Goal: Task Accomplishment & Management: Complete application form

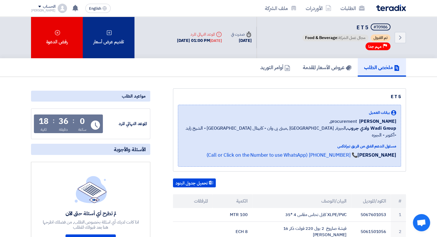
click at [113, 40] on div "تقديم عرض أسعار" at bounding box center [109, 38] width 52 height 42
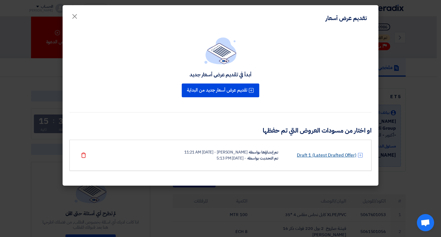
click at [314, 154] on link "Draft 1 (Latest Drafted Offer)" at bounding box center [326, 155] width 59 height 7
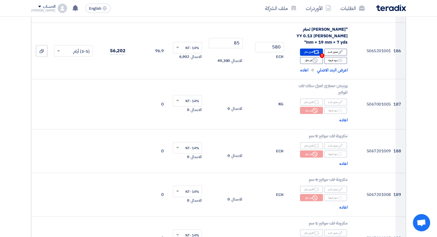
scroll to position [9379, 0]
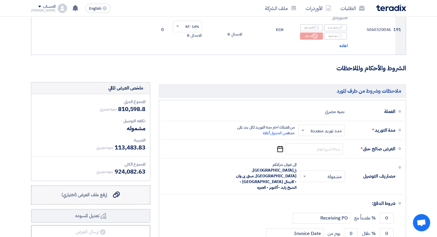
click at [109, 192] on div "إرفع ملف العرض (اختياري) إرفع ملف العرض (اختياري)" at bounding box center [90, 195] width 58 height 7
click at [0, 0] on input "إرفع ملف العرض (اختياري) إرفع ملف العرض (اختياري)" at bounding box center [0, 0] width 0 height 0
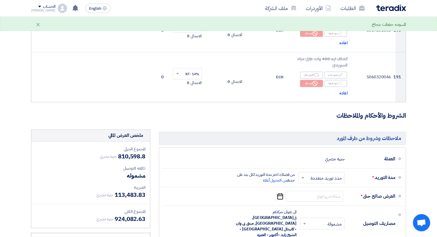
scroll to position [9321, 0]
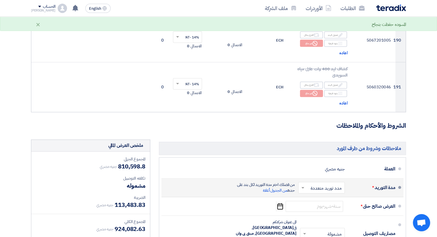
click at [322, 184] on input "text" at bounding box center [320, 188] width 44 height 8
click at [324, 207] on span "مدة توريد موحدة" at bounding box center [328, 210] width 30 height 7
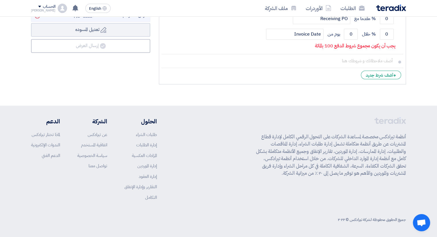
scroll to position [9050, 0]
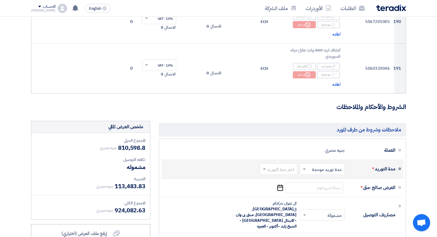
click at [283, 165] on input "text" at bounding box center [277, 169] width 35 height 8
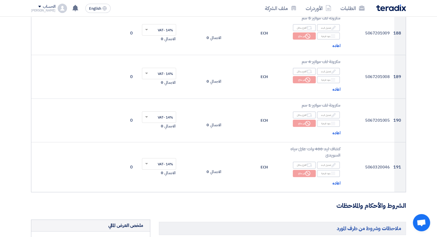
scroll to position [8957, 0]
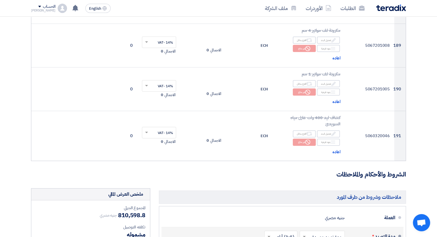
scroll to position [8986, 0]
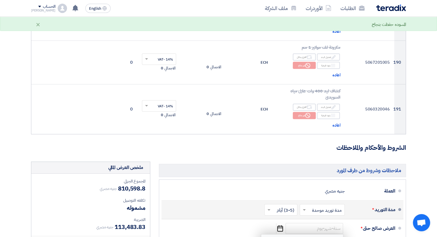
scroll to position [9043, 0]
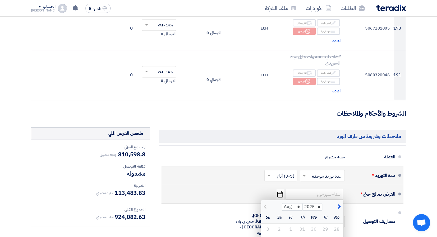
type input "8/24/2025"
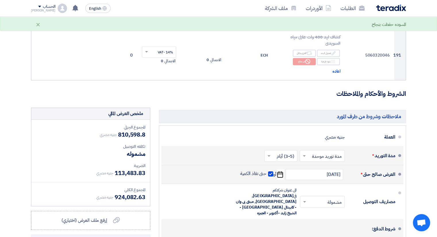
scroll to position [9072, 0]
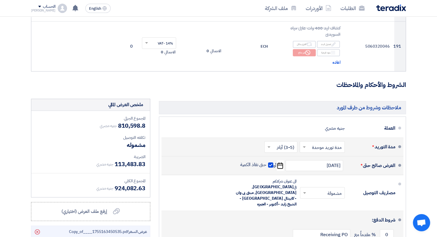
type input "100"
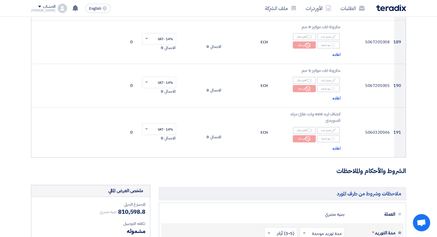
scroll to position [9101, 0]
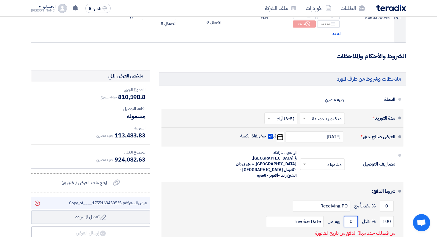
click at [352, 216] on input "0" at bounding box center [351, 221] width 14 height 11
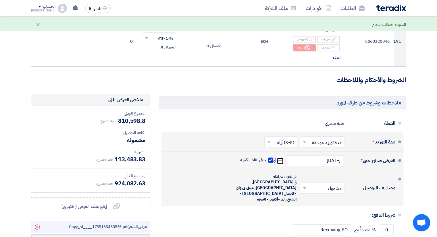
scroll to position [9043, 0]
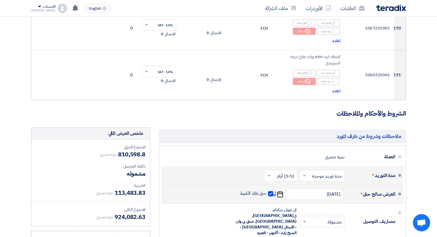
type input "30"
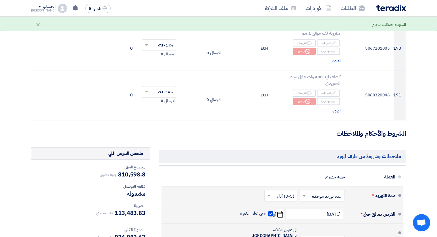
scroll to position [9014, 0]
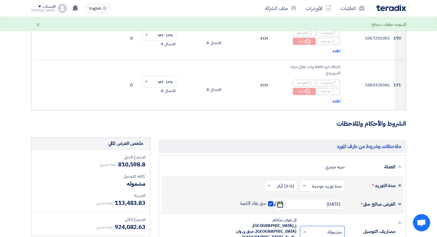
scroll to position [9043, 0]
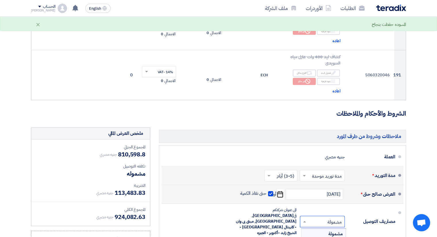
type input "H"
type input "ي"
type input "ا"
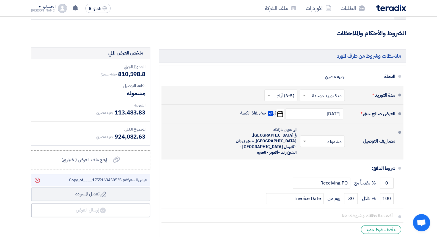
scroll to position [9091, 0]
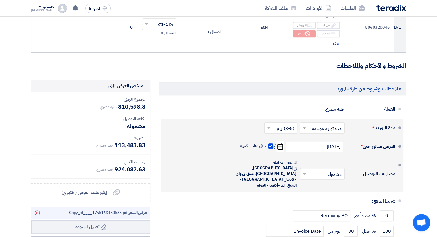
click at [326, 170] on input "text" at bounding box center [321, 174] width 42 height 8
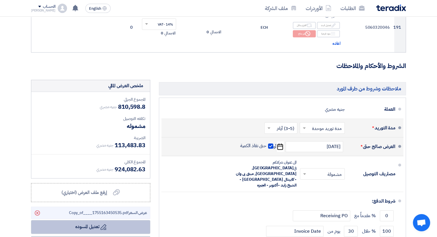
click at [101, 224] on icon "Draft" at bounding box center [104, 227] width 6 height 6
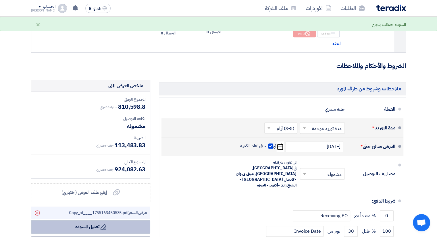
scroll to position [8976, 0]
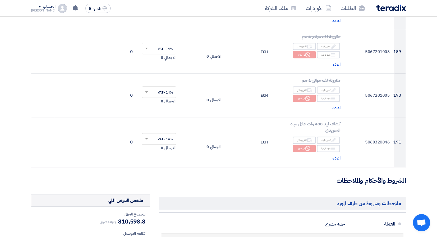
click at [34, 9] on div "[PERSON_NAME]" at bounding box center [43, 10] width 24 height 3
click at [80, 69] on li "خروج" at bounding box center [61, 67] width 60 height 11
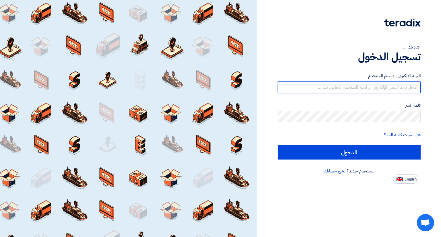
click at [411, 87] on input "text" at bounding box center [349, 87] width 143 height 11
type input "A.zayan@alfatech-eg.net"
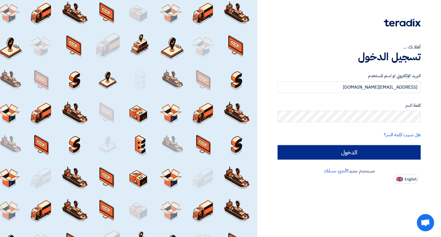
click at [331, 147] on input "الدخول" at bounding box center [349, 152] width 143 height 14
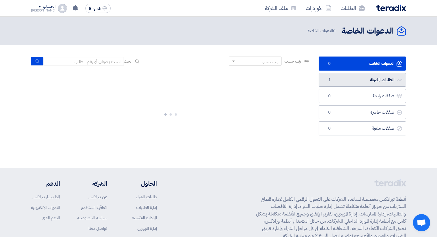
click at [376, 79] on link "الطلبات المقبولة الطلبات المقبولة 1" at bounding box center [361, 80] width 87 height 14
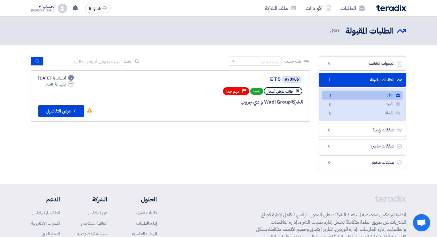
click at [369, 96] on link "الكل الكل 1" at bounding box center [362, 95] width 80 height 8
click at [76, 112] on icon "Check details" at bounding box center [74, 110] width 5 height 5
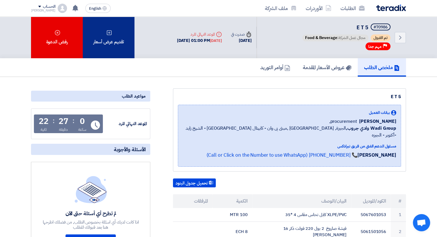
click at [118, 43] on div "تقديم عرض أسعار" at bounding box center [109, 38] width 52 height 42
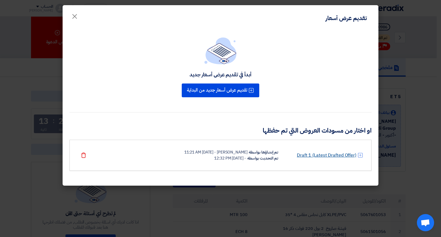
click at [325, 156] on link "Draft 1 (Latest Drafted Offer)" at bounding box center [326, 155] width 59 height 7
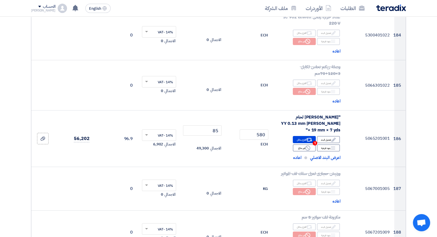
scroll to position [8742, 0]
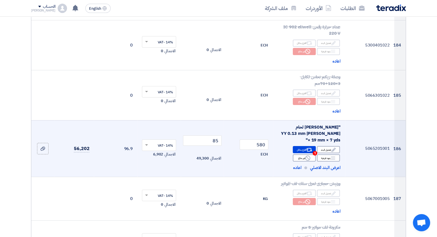
click at [167, 141] on input "text" at bounding box center [162, 145] width 23 height 9
click at [170, 153] on span "14% -VAT" at bounding box center [165, 155] width 15 height 5
click at [170, 152] on span "الاجمالي" at bounding box center [169, 155] width 11 height 6
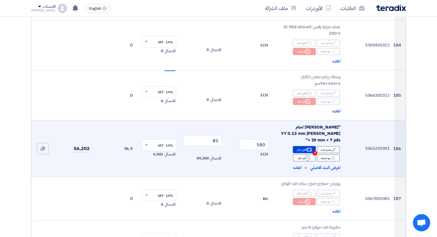
click at [153, 120] on td "14% -VAT × الاجمالي 6,902" at bounding box center [158, 148] width 43 height 57
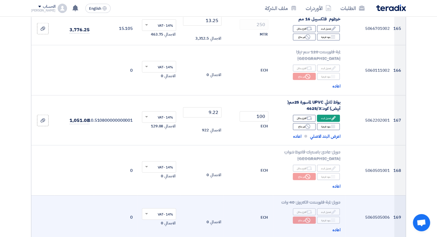
scroll to position [7708, 0]
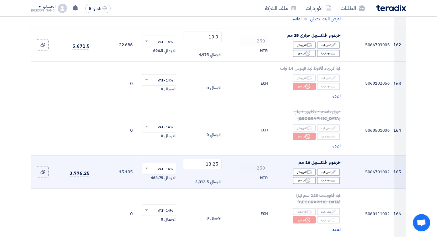
click at [226, 155] on td "250 MTR" at bounding box center [248, 172] width 49 height 34
click at [141, 155] on td "14% -VAT × الاجمالي 463.75" at bounding box center [158, 172] width 43 height 34
click at [129, 155] on td "15.105" at bounding box center [115, 172] width 43 height 34
click at [213, 159] on input "13.25" at bounding box center [202, 164] width 39 height 10
click at [172, 165] on input "text" at bounding box center [162, 169] width 23 height 9
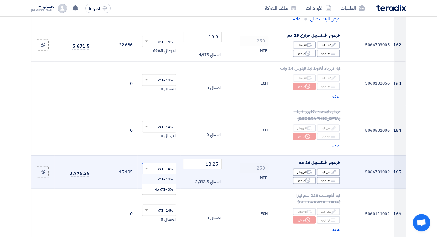
click at [172, 165] on input "text" at bounding box center [162, 169] width 23 height 9
click at [170, 165] on input "text" at bounding box center [162, 169] width 23 height 9
click at [148, 155] on td "14% -VAT × الاجمالي 463.75" at bounding box center [158, 172] width 43 height 34
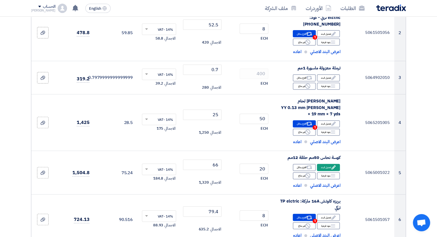
scroll to position [0, 0]
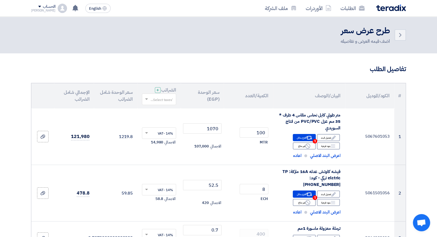
click at [165, 99] on input "text" at bounding box center [162, 99] width 23 height 9
click at [168, 109] on span "14% -VAT" at bounding box center [165, 109] width 16 height 5
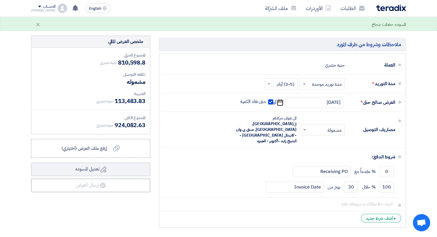
scroll to position [9091, 0]
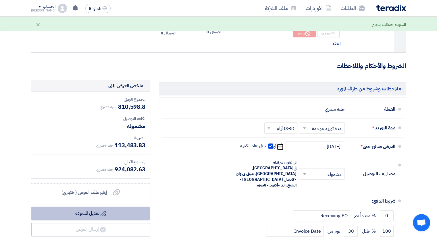
click at [101, 211] on icon "Draft" at bounding box center [104, 214] width 6 height 6
click at [101, 207] on button "Draft تعديل المسوده" at bounding box center [90, 214] width 119 height 14
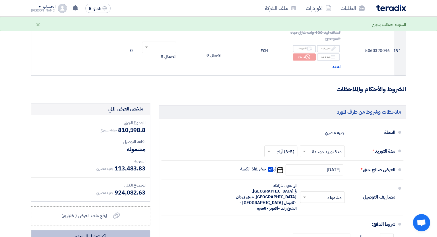
scroll to position [9033, 0]
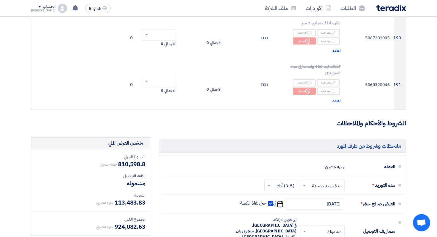
click at [36, 10] on div "[PERSON_NAME]" at bounding box center [43, 10] width 24 height 3
click at [75, 70] on li "خروج" at bounding box center [61, 67] width 60 height 11
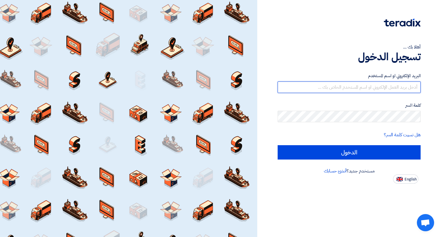
click at [377, 91] on input "text" at bounding box center [349, 87] width 143 height 11
type input "A.zayan@alfatech-eg.net"
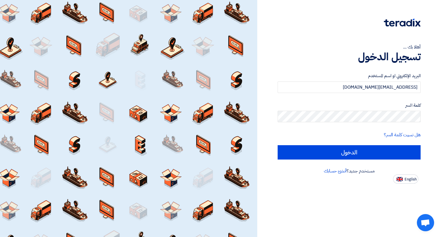
click at [340, 144] on form "البريد الإلكتروني او اسم المستخدم A.zayan@alfatech-eg.net كلمة السر هل نسيت كلم…" at bounding box center [349, 116] width 143 height 87
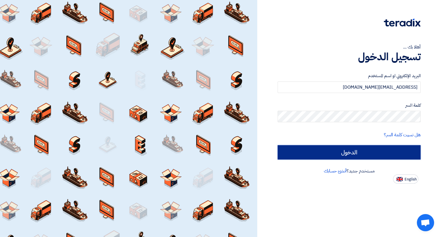
click at [341, 148] on input "الدخول" at bounding box center [349, 152] width 143 height 14
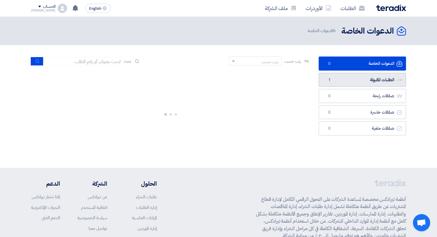
click at [359, 77] on link "الطلبات المقبولة الطلبات المقبولة 1" at bounding box center [361, 80] width 87 height 14
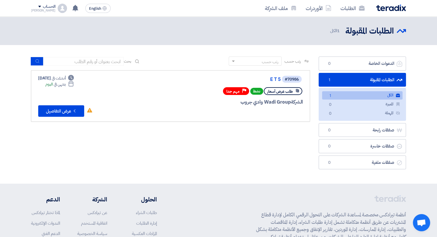
click at [358, 96] on link "الكل الكل 1" at bounding box center [362, 95] width 80 height 8
click at [65, 111] on button "Check details عرض التفاصيل" at bounding box center [61, 110] width 46 height 11
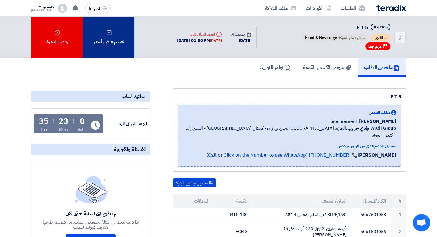
click at [112, 38] on div "تقديم عرض أسعار" at bounding box center [109, 38] width 52 height 42
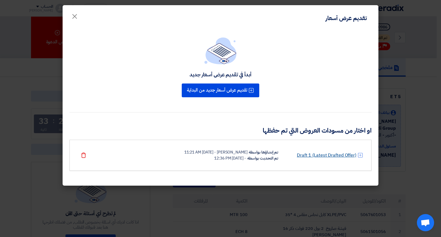
click at [329, 155] on link "Draft 1 (Latest Drafted Offer)" at bounding box center [326, 155] width 59 height 7
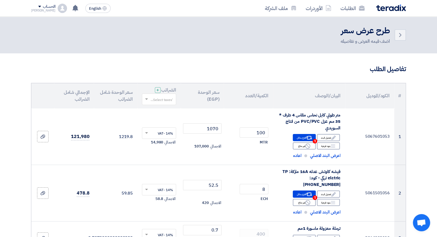
click at [159, 98] on input "text" at bounding box center [162, 99] width 23 height 9
click at [163, 110] on span "14% -VAT" at bounding box center [165, 109] width 16 height 5
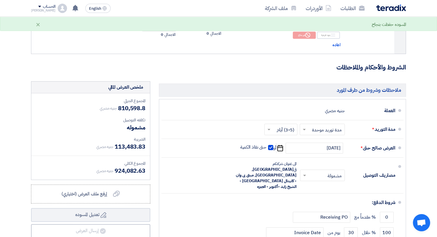
scroll to position [9137, 0]
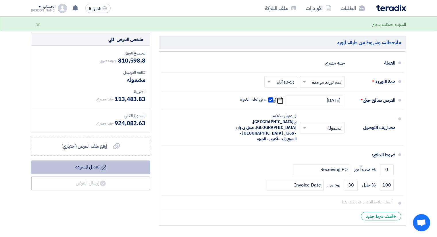
click at [114, 161] on button "Draft تعديل المسوده" at bounding box center [90, 168] width 119 height 14
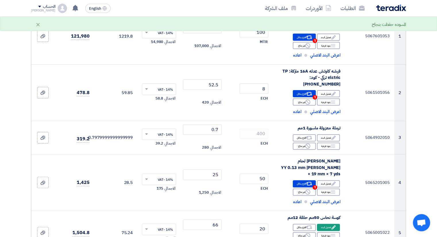
scroll to position [0, 0]
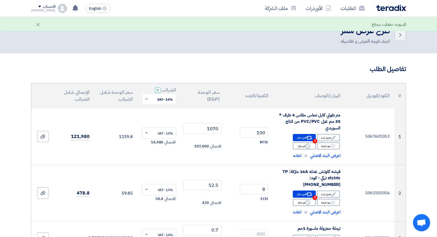
click at [119, 97] on th "سعر الوحدة شامل الضرائب" at bounding box center [115, 95] width 43 height 25
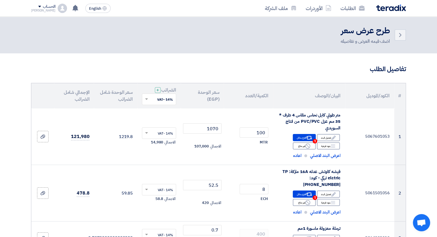
click at [45, 10] on div "[PERSON_NAME]" at bounding box center [43, 10] width 24 height 3
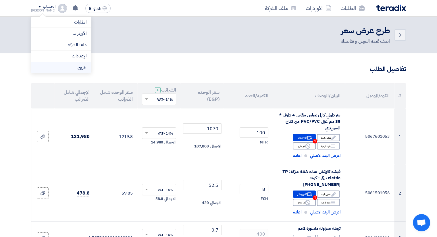
click at [60, 65] on li "خروج" at bounding box center [61, 67] width 60 height 11
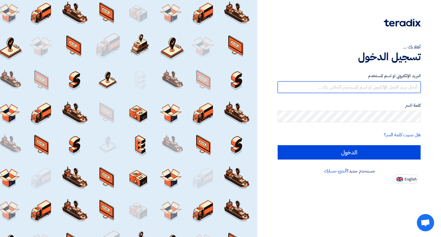
click at [370, 85] on input "text" at bounding box center [349, 87] width 143 height 11
type input "A.zayan@alfatech-eg.net"
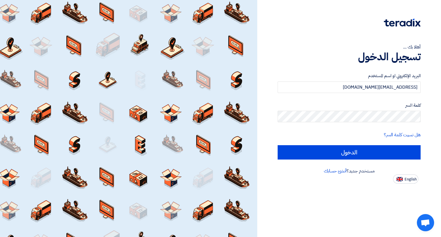
click at [363, 165] on div "البريد الإلكتروني او اسم المستخدم A.zayan@alfatech-eg.net كلمة السر هل نسيت كلم…" at bounding box center [349, 116] width 143 height 103
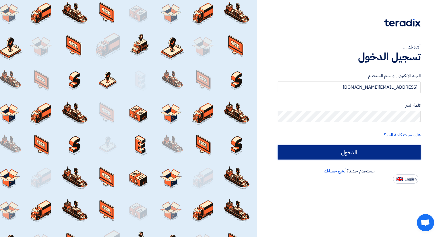
click at [367, 158] on input "الدخول" at bounding box center [349, 152] width 143 height 14
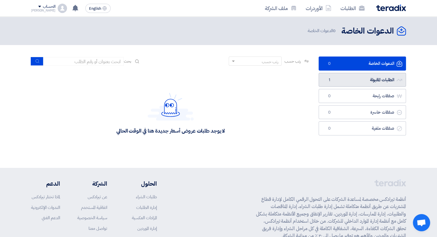
click at [341, 76] on link "الطلبات المقبولة الطلبات المقبولة 1" at bounding box center [361, 80] width 87 height 14
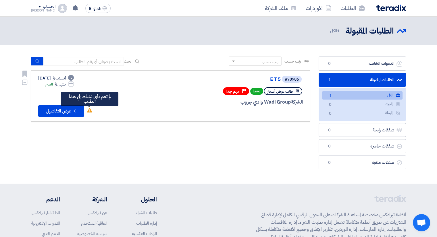
click at [90, 111] on icon "لم تقم بأي نشاط في هذا الطلب" at bounding box center [89, 110] width 5 height 5
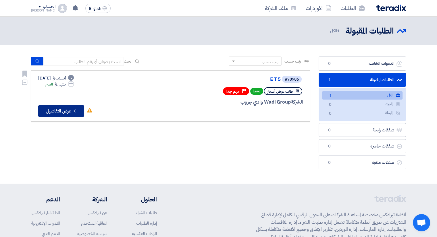
click at [73, 110] on icon "Check details" at bounding box center [74, 110] width 5 height 5
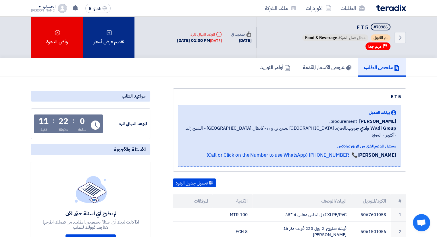
click at [119, 48] on div "تقديم عرض أسعار" at bounding box center [109, 38] width 52 height 42
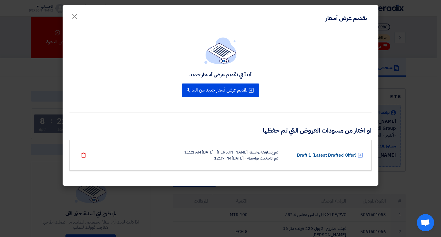
click at [321, 157] on link "Draft 1 (Latest Drafted Offer)" at bounding box center [326, 155] width 59 height 7
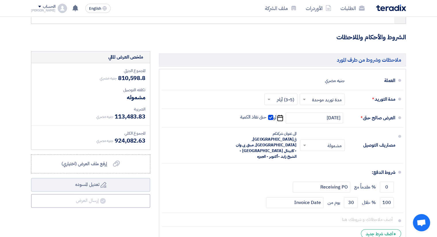
scroll to position [9062, 0]
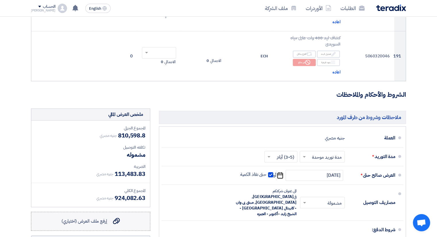
click at [111, 218] on div "إرفع ملف العرض (اختياري) إرفع ملف العرض (اختياري)" at bounding box center [90, 221] width 58 height 7
click at [0, 0] on input "إرفع ملف العرض (اختياري) إرفع ملف العرض (اختياري)" at bounding box center [0, 0] width 0 height 0
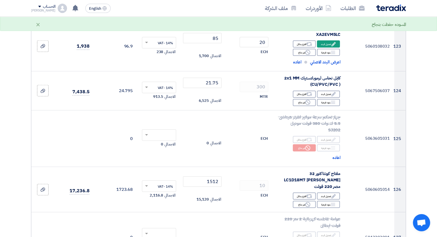
scroll to position [0, 0]
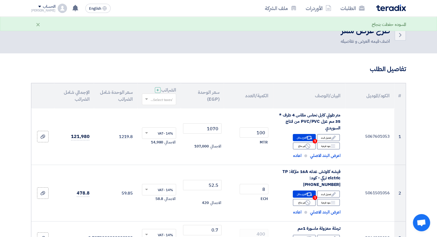
click at [164, 97] on input "text" at bounding box center [162, 99] width 23 height 9
click at [163, 104] on input "text" at bounding box center [162, 99] width 23 height 9
click at [163, 111] on span "14% -VAT" at bounding box center [165, 109] width 16 height 5
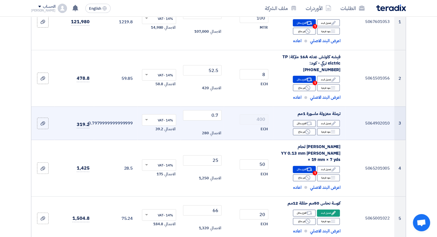
scroll to position [172, 0]
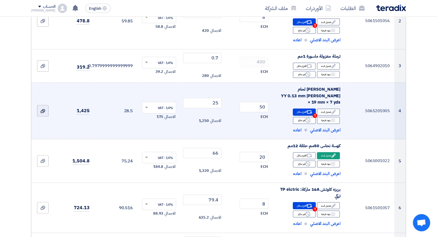
click at [42, 109] on use at bounding box center [42, 111] width 5 height 4
click at [0, 0] on input "file" at bounding box center [0, 0] width 0 height 0
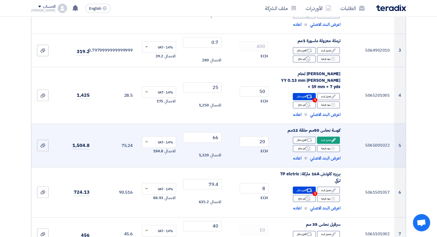
scroll to position [201, 0]
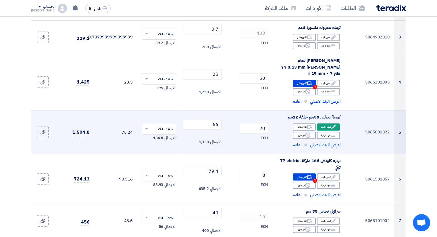
click at [305, 144] on span at bounding box center [305, 145] width 3 height 3
click at [314, 142] on span "اعرض البند الاصلي" at bounding box center [325, 145] width 30 height 7
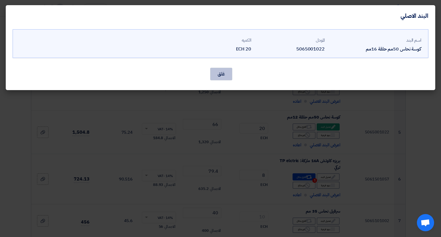
click at [227, 76] on button "غلق" at bounding box center [221, 74] width 22 height 13
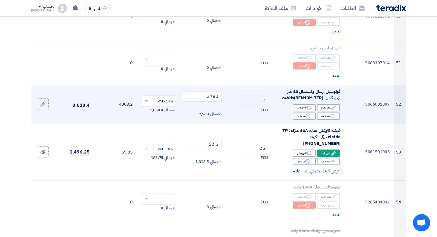
scroll to position [2556, 0]
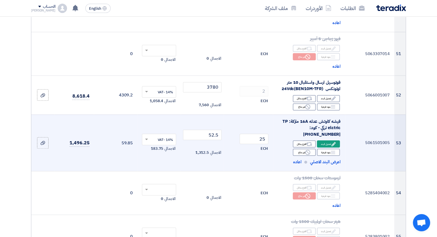
drag, startPoint x: 231, startPoint y: 102, endPoint x: 172, endPoint y: 127, distance: 64.2
click at [168, 171] on td "الاجمالي 0" at bounding box center [158, 193] width 43 height 44
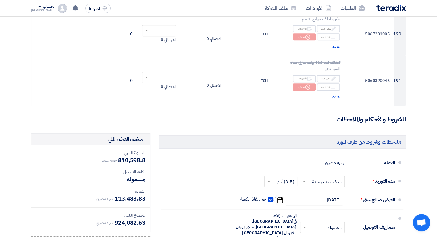
scroll to position [9047, 0]
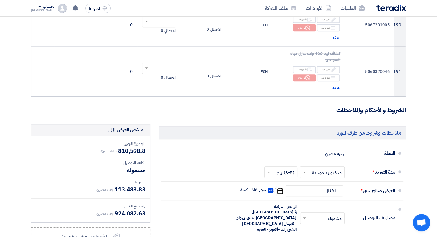
drag, startPoint x: 123, startPoint y: 189, endPoint x: 100, endPoint y: 180, distance: 24.4
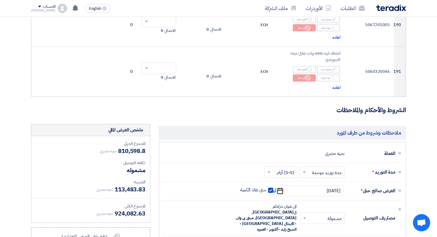
click at [43, 8] on div "الحساب" at bounding box center [49, 6] width 12 height 5
click at [71, 65] on li "خروج" at bounding box center [61, 67] width 60 height 11
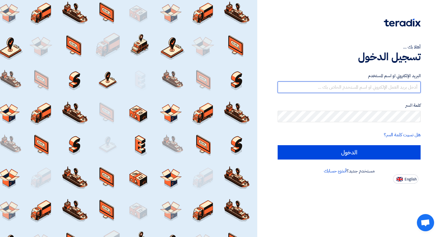
click at [337, 85] on input "text" at bounding box center [349, 87] width 143 height 11
type input "A.zayan@alfatech-eg.net"
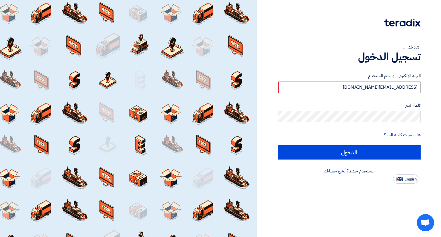
click at [278, 145] on input "الدخول" at bounding box center [349, 152] width 143 height 14
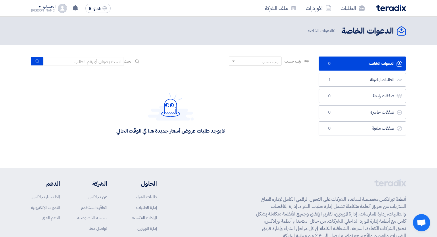
click at [361, 86] on ul "الدعوات الخاصة الدعوات الخاصة 0 الطلبات المقبولة الطلبات المقبولة 1 صفقات رابحة…" at bounding box center [361, 96] width 87 height 79
click at [362, 82] on link "الطلبات المقبولة الطلبات المقبولة 1" at bounding box center [361, 80] width 87 height 14
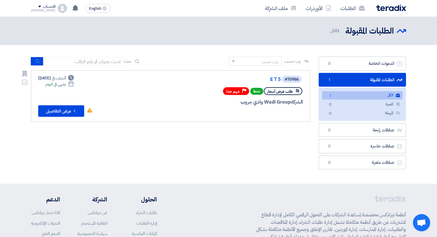
click at [230, 101] on div "الشركة Wadi Group وادي جروب" at bounding box center [234, 102] width 138 height 7
click at [68, 112] on button "Check details عرض التفاصيل" at bounding box center [61, 110] width 46 height 11
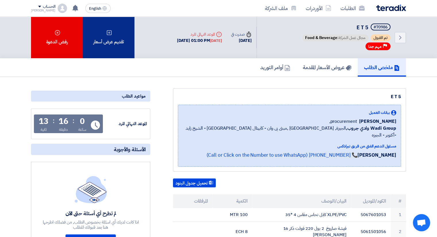
click at [102, 33] on div "تقديم عرض أسعار" at bounding box center [109, 38] width 52 height 42
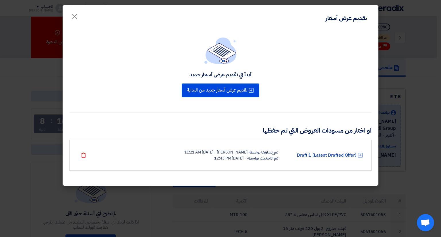
click at [228, 151] on div "Ahmed Zayan - 10 Aug 2025, 11:21 AM" at bounding box center [215, 152] width 63 height 6
click at [340, 154] on link "Draft 1 (Latest Drafted Offer)" at bounding box center [326, 155] width 59 height 7
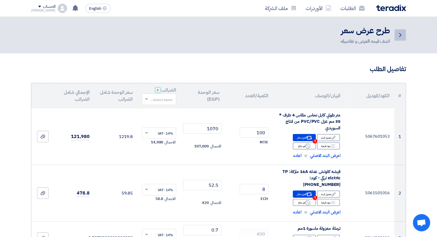
click at [400, 38] on icon "Back" at bounding box center [400, 35] width 7 height 7
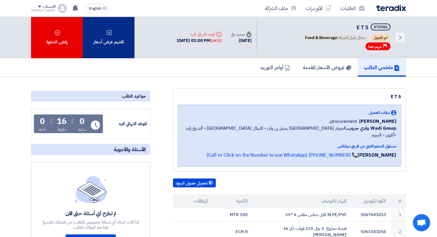
click at [120, 41] on div "تقديم عرض أسعار" at bounding box center [109, 38] width 52 height 42
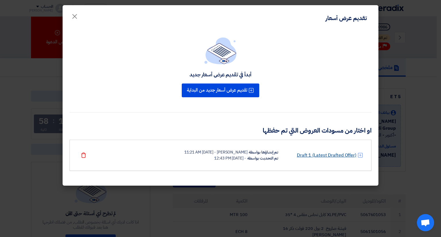
click at [319, 158] on link "Draft 1 (Latest Drafted Offer)" at bounding box center [326, 155] width 59 height 7
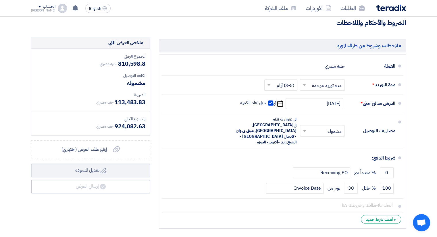
scroll to position [9091, 0]
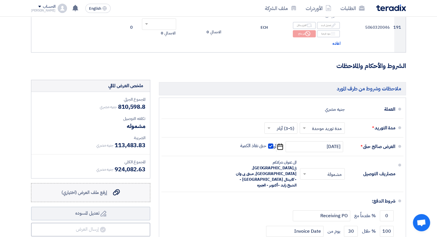
click at [109, 189] on div "إرفع ملف العرض (اختياري) إرفع ملف العرض (اختياري)" at bounding box center [90, 192] width 58 height 7
click at [0, 0] on input "إرفع ملف العرض (اختياري) إرفع ملف العرض (اختياري)" at bounding box center [0, 0] width 0 height 0
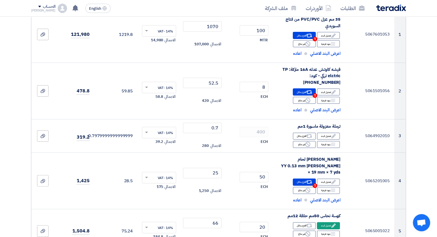
scroll to position [0, 0]
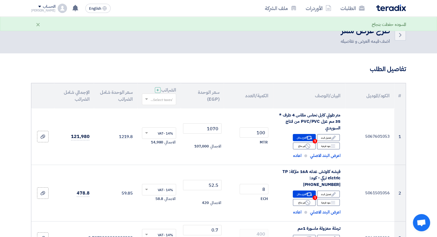
click at [170, 98] on input "text" at bounding box center [162, 99] width 23 height 9
click at [153, 110] on div "14% -VAT" at bounding box center [159, 110] width 34 height 10
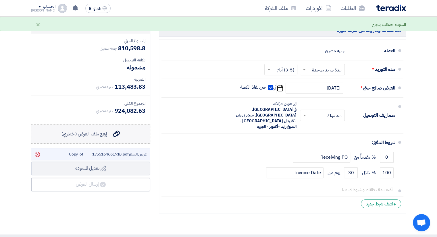
scroll to position [9120, 0]
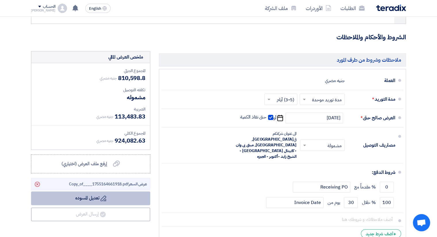
click at [113, 192] on button "Draft تعديل المسوده" at bounding box center [90, 199] width 119 height 14
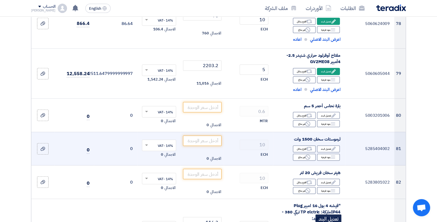
scroll to position [3820, 0]
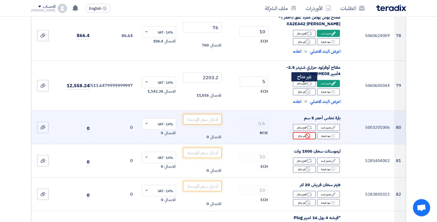
click at [300, 132] on div "Reject غير متاح" at bounding box center [304, 135] width 23 height 7
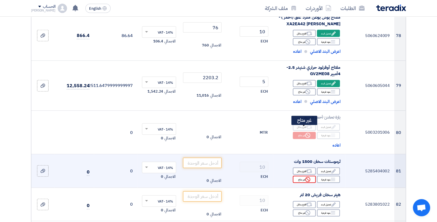
click at [304, 176] on div "Reject غير متاح" at bounding box center [304, 179] width 23 height 7
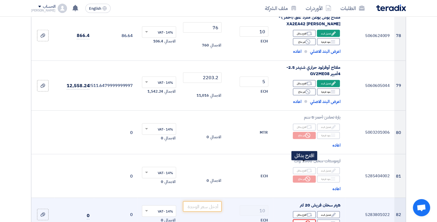
click at [308, 220] on div "Reject غير متاح" at bounding box center [304, 223] width 23 height 7
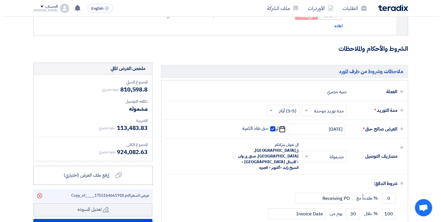
scroll to position [9190, 0]
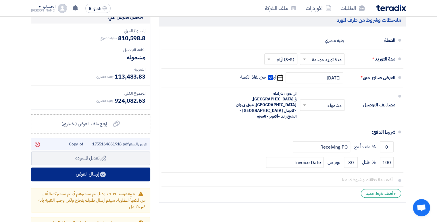
click at [100, 168] on button "إرسال العرض" at bounding box center [90, 175] width 119 height 14
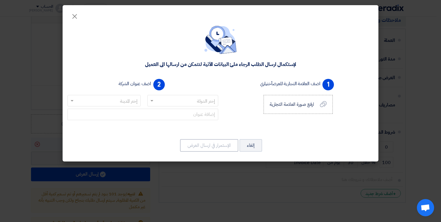
click at [196, 103] on input "text" at bounding box center [186, 100] width 60 height 9
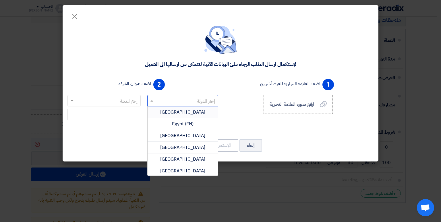
click at [194, 113] on div "Egypt" at bounding box center [183, 113] width 71 height 12
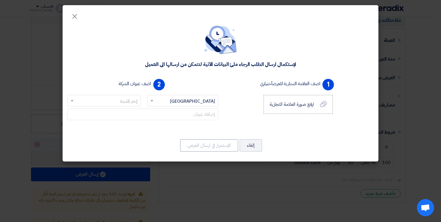
click at [134, 102] on input "text" at bounding box center [107, 100] width 62 height 9
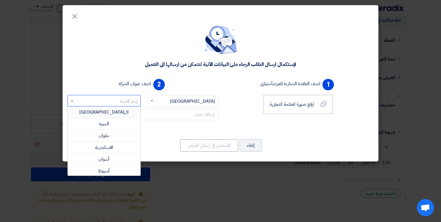
click at [113, 114] on div "القاهرة" at bounding box center [104, 113] width 73 height 12
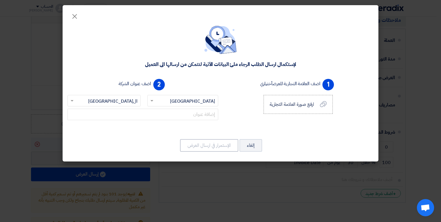
drag, startPoint x: 195, startPoint y: 122, endPoint x: 203, endPoint y: 115, distance: 10.2
click at [196, 121] on div at bounding box center [142, 116] width 151 height 14
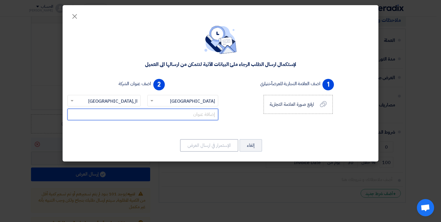
click at [201, 116] on input "text" at bounding box center [142, 114] width 151 height 11
click at [203, 115] on input "text" at bounding box center [142, 114] width 151 height 11
click at [209, 113] on input "text" at bounding box center [142, 114] width 151 height 11
paste input "A: (Head Office) CPC Industrial Park, Northern Ext. Industrial Area #4, Block #…"
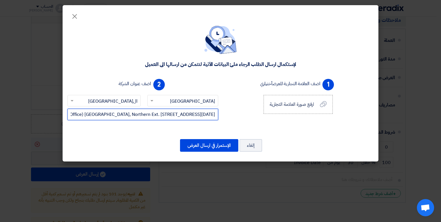
scroll to position [0, -97]
click at [76, 115] on input "A: (Head Office) CPC Industrial Park, Northern Ext. Industrial Area #4, Block #…" at bounding box center [142, 114] width 151 height 11
click at [71, 115] on input "(Head Office) CPC Industrial Park, Northern Ext. Industrial Area #4, Block #2, …" at bounding box center [142, 114] width 151 height 11
click at [72, 115] on input "(Head Office) CPC Industrial Park, Northern Ext. Industrial Area #4, Block #2, …" at bounding box center [142, 114] width 151 height 11
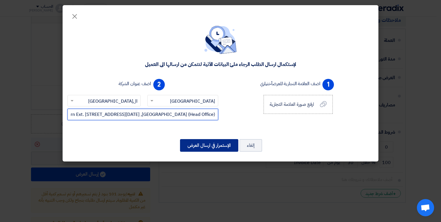
type input "(Head Office) CPC Industrial Park, Northern Ext. Industrial Area #4, Block #2, …"
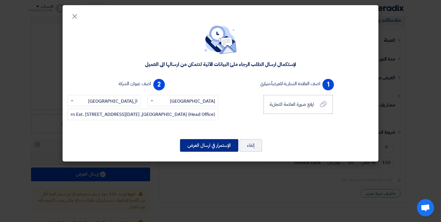
click at [216, 146] on button "الإستمرار في ارسال العرض" at bounding box center [209, 145] width 58 height 13
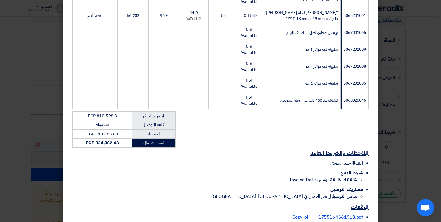
scroll to position [3320, 0]
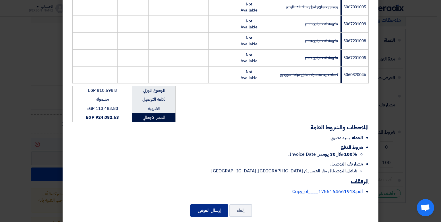
click at [218, 204] on button "إرسال العرض" at bounding box center [209, 210] width 38 height 13
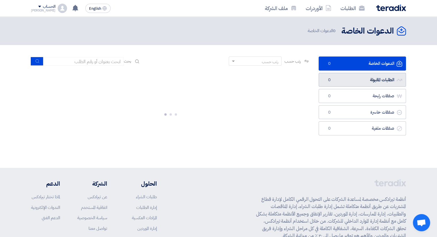
click at [368, 78] on link "الطلبات المقبولة الطلبات المقبولة 0" at bounding box center [361, 80] width 87 height 14
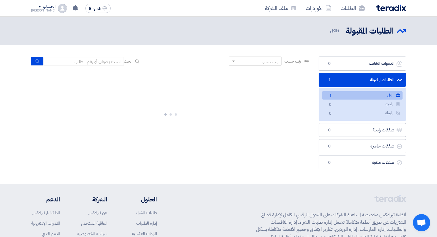
click at [332, 98] on span "1" at bounding box center [330, 96] width 7 height 6
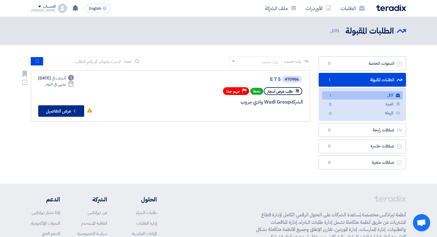
click at [77, 109] on icon "Check details" at bounding box center [74, 110] width 5 height 5
